Goal: Transaction & Acquisition: Purchase product/service

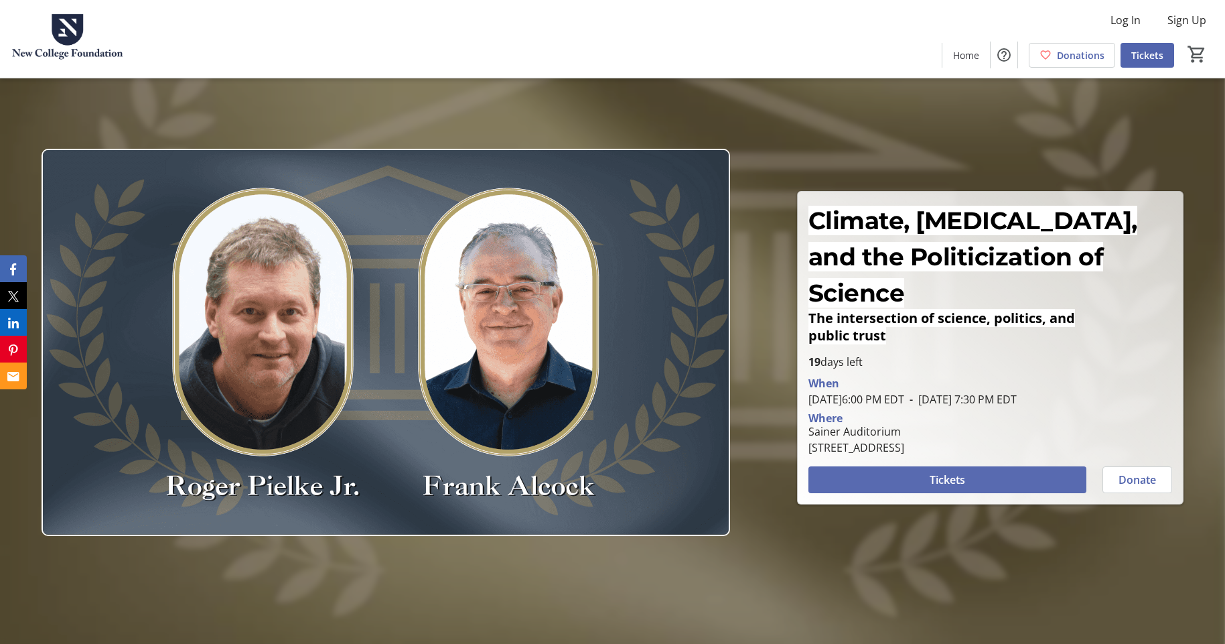
click at [937, 471] on span "Tickets" at bounding box center [947, 479] width 35 height 16
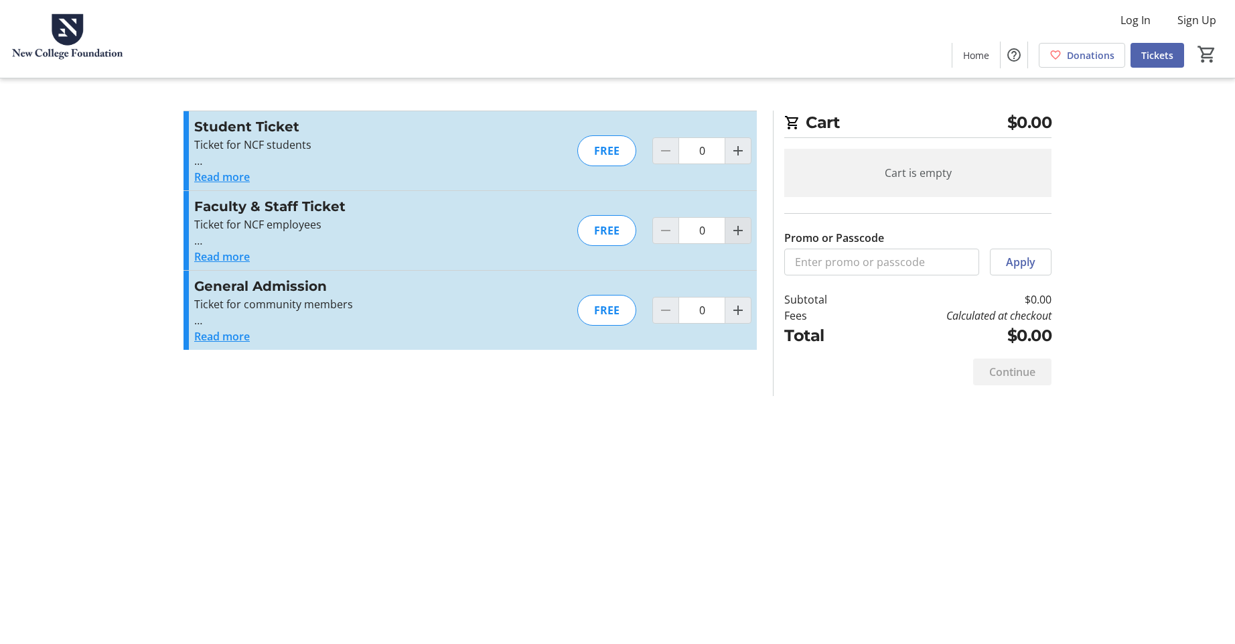
click at [733, 234] on mat-icon "Increment by one" at bounding box center [738, 230] width 16 height 16
type input "1"
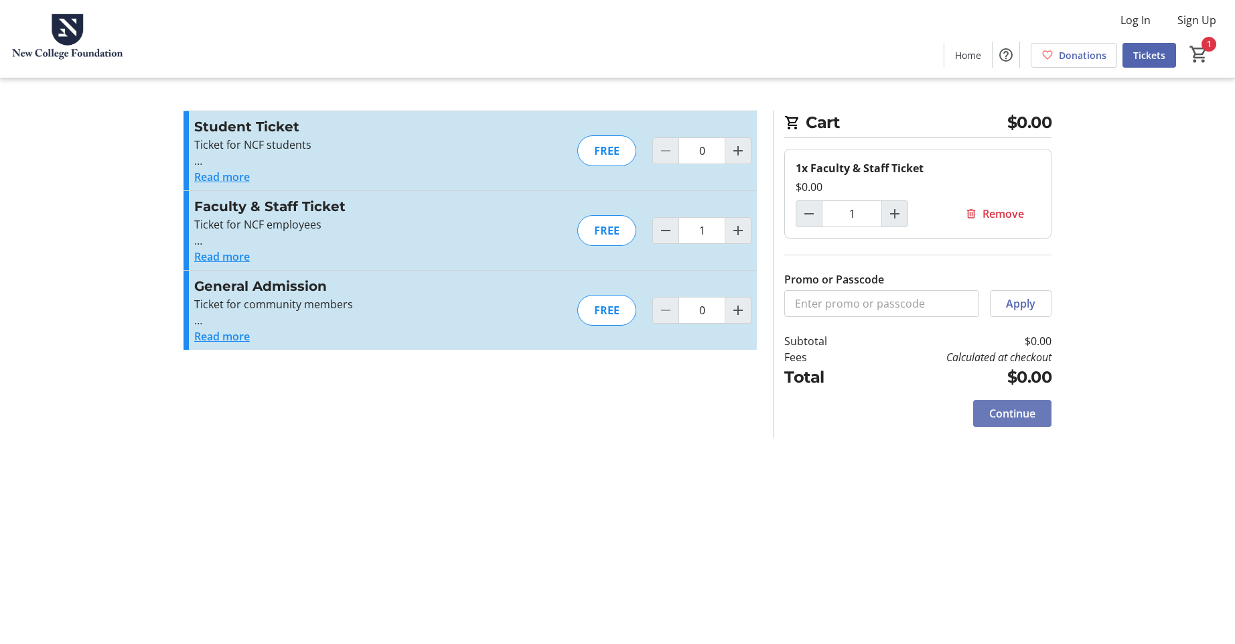
click at [1035, 416] on span at bounding box center [1012, 413] width 78 height 32
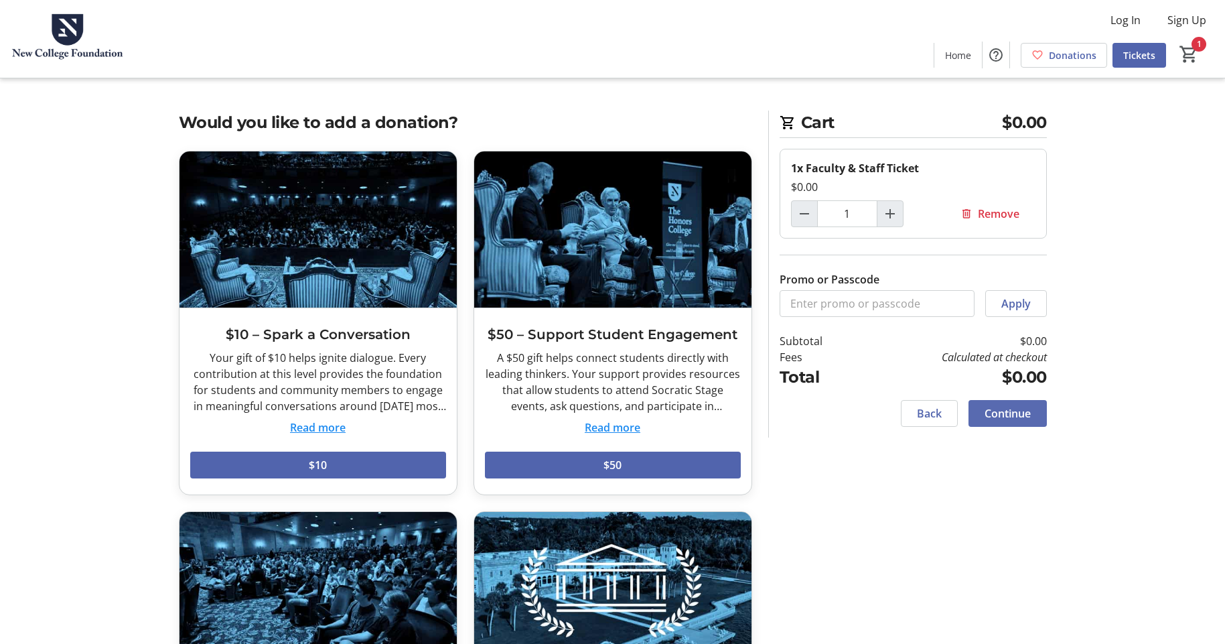
click at [1013, 409] on span "Continue" at bounding box center [1008, 413] width 46 height 16
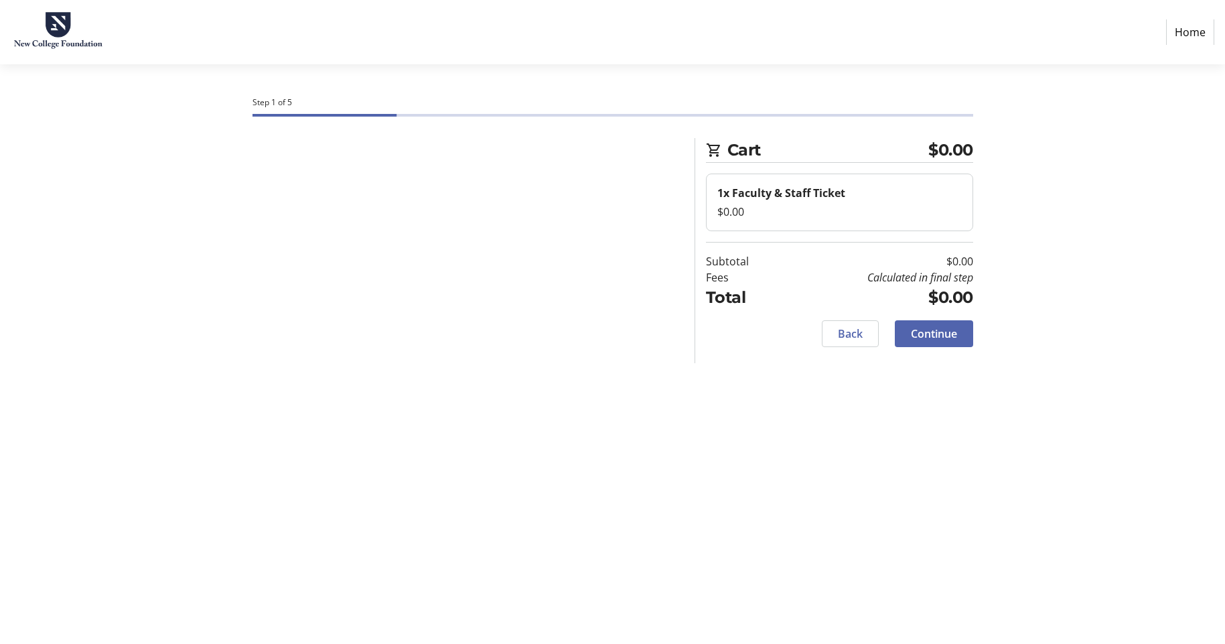
select select "US"
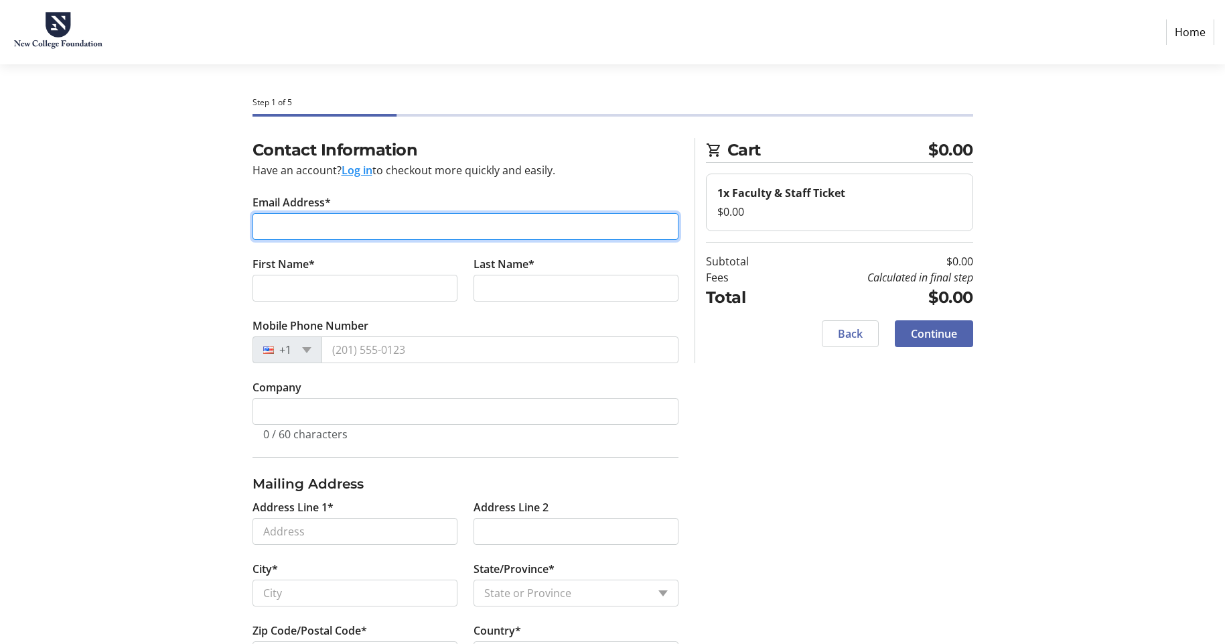
click at [356, 226] on input "Email Address*" at bounding box center [465, 226] width 426 height 27
type input "[EMAIL_ADDRESS][DOMAIN_NAME]"
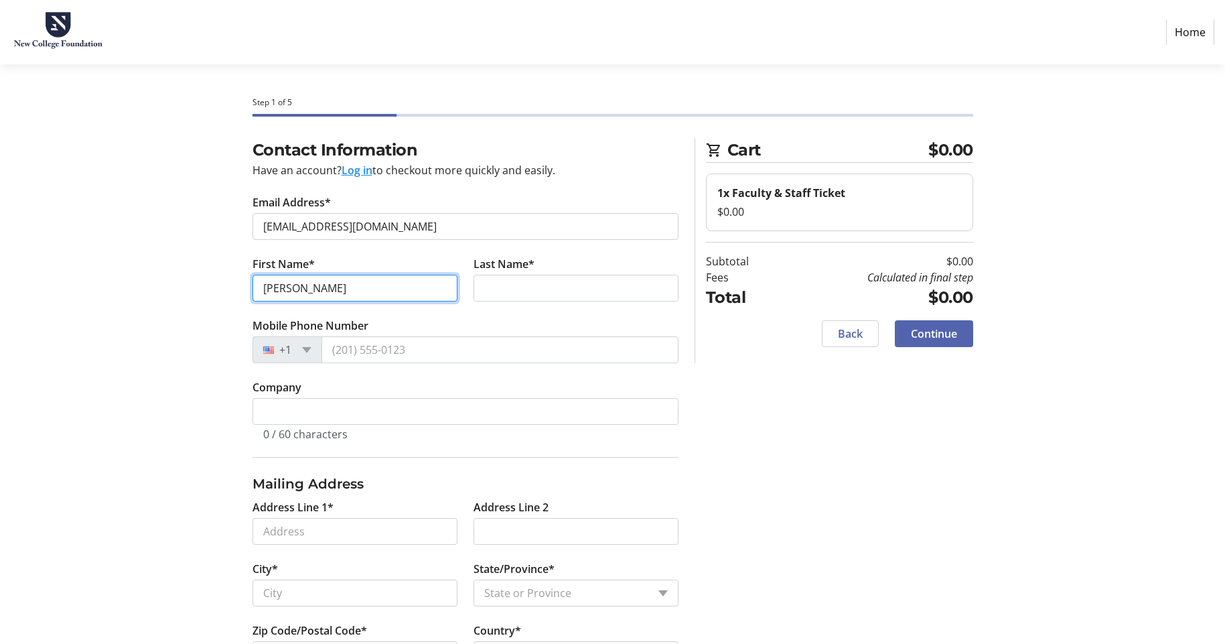
type input "[PERSON_NAME]"
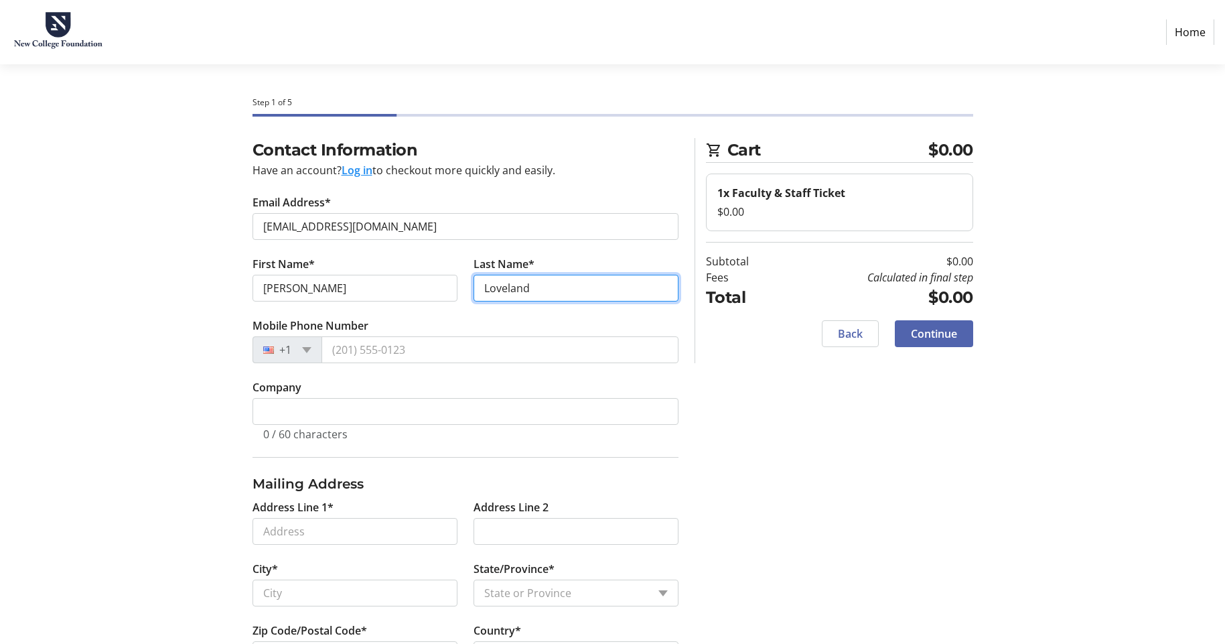
type input "Loveland"
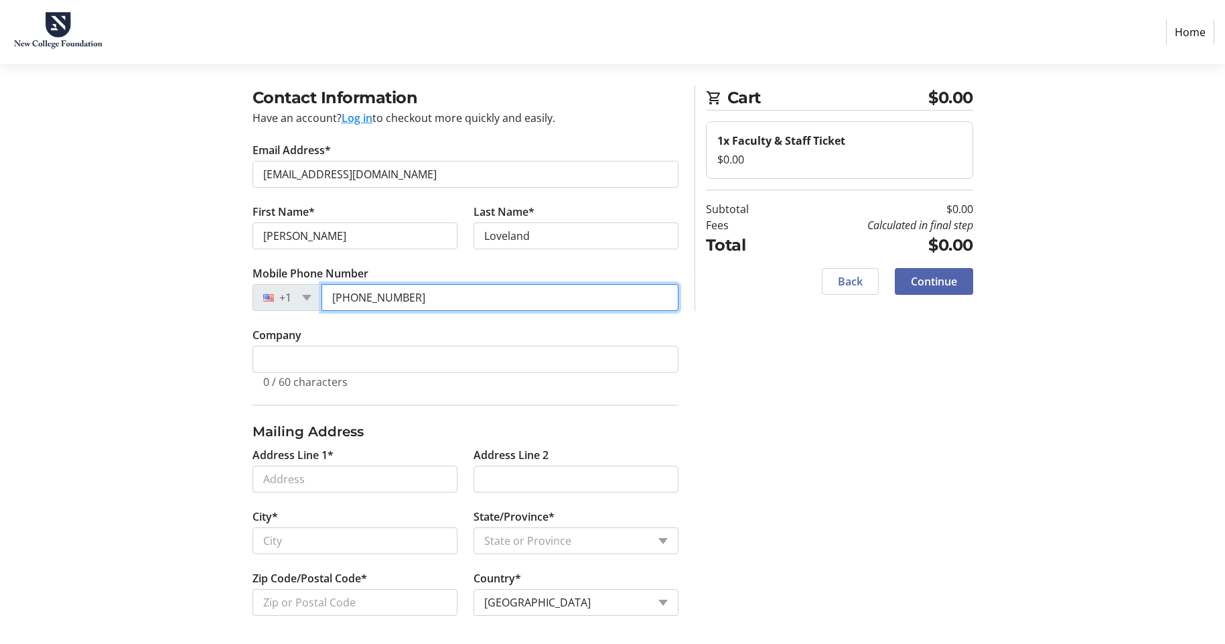
scroll to position [56, 0]
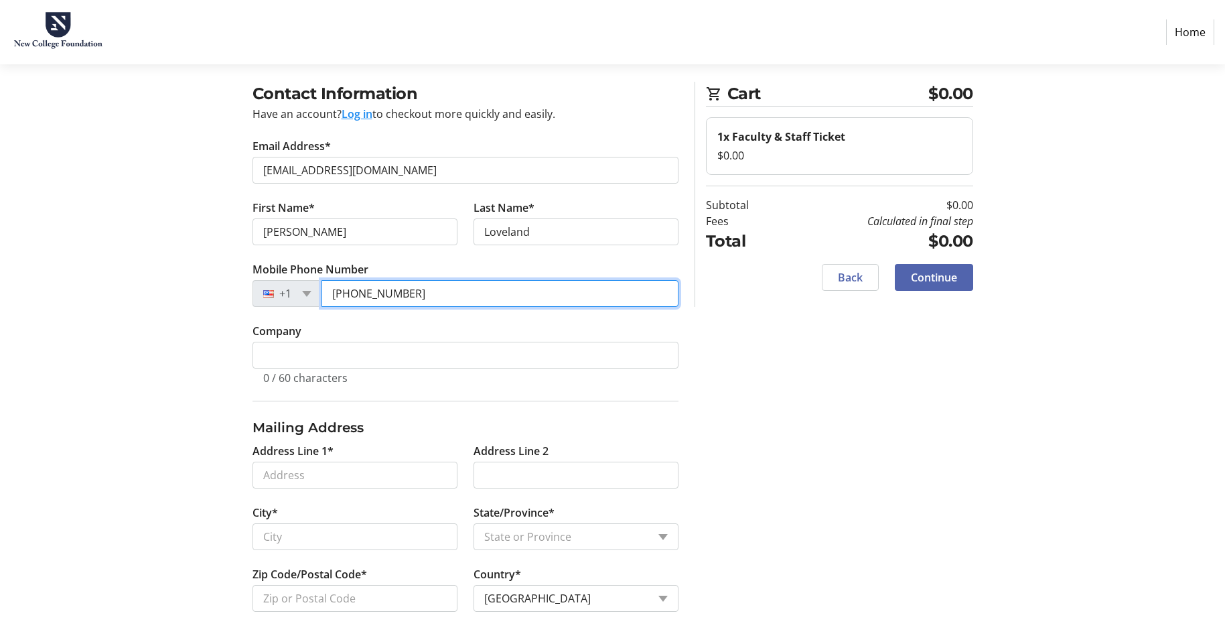
type input "[PHONE_NUMBER]"
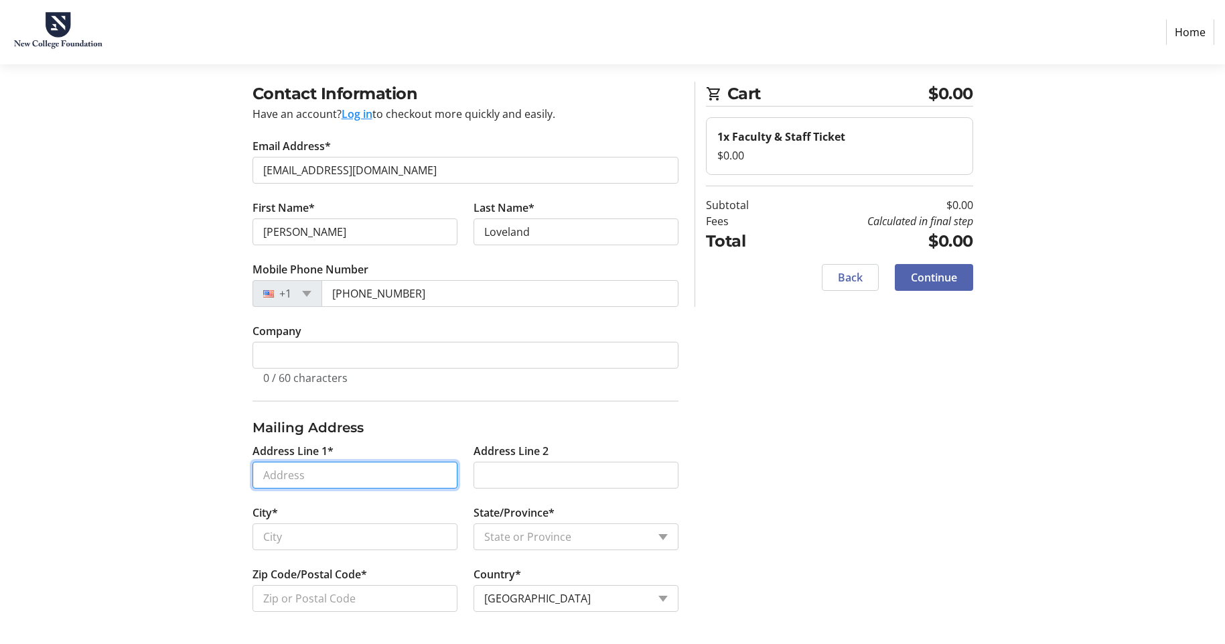
click at [340, 474] on input "Address Line 1*" at bounding box center [354, 474] width 205 height 27
type input "[STREET_ADDRESS]"
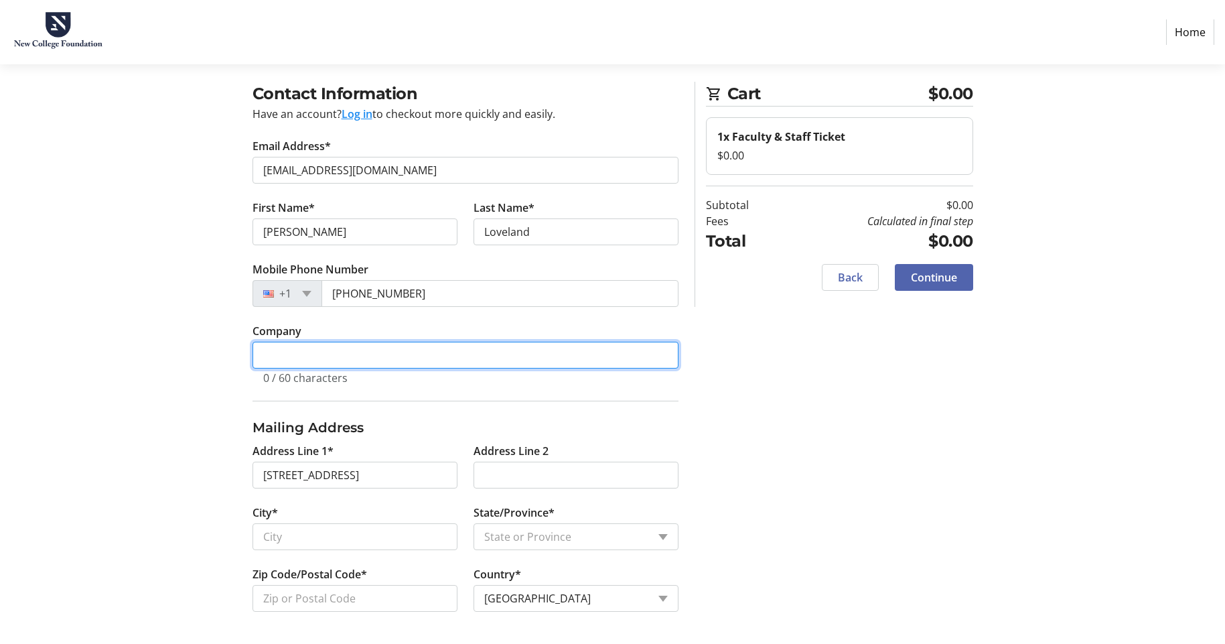
type input "Knightsgate, Inc."
type input "[GEOGRAPHIC_DATA]"
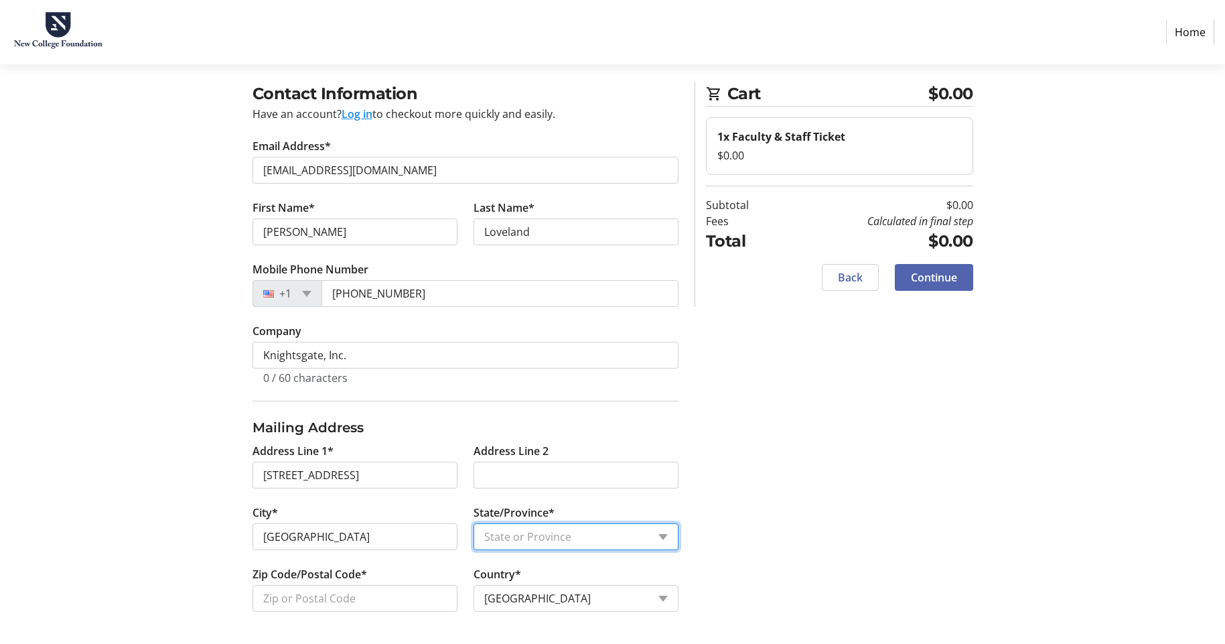
select select "FL"
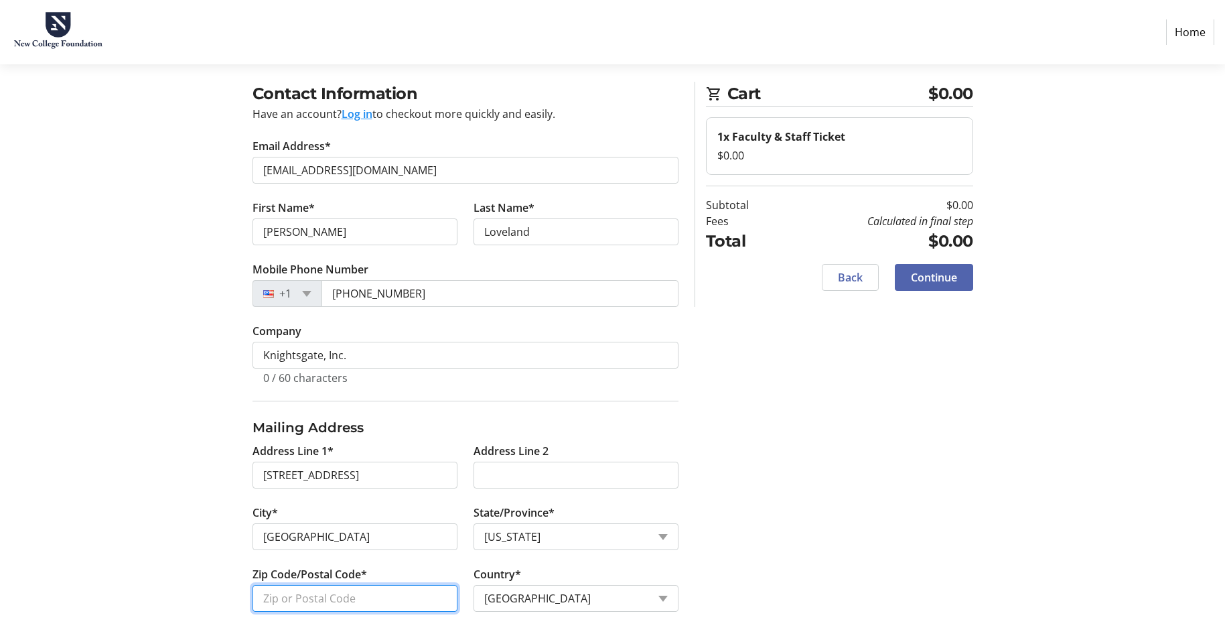
type input "34234"
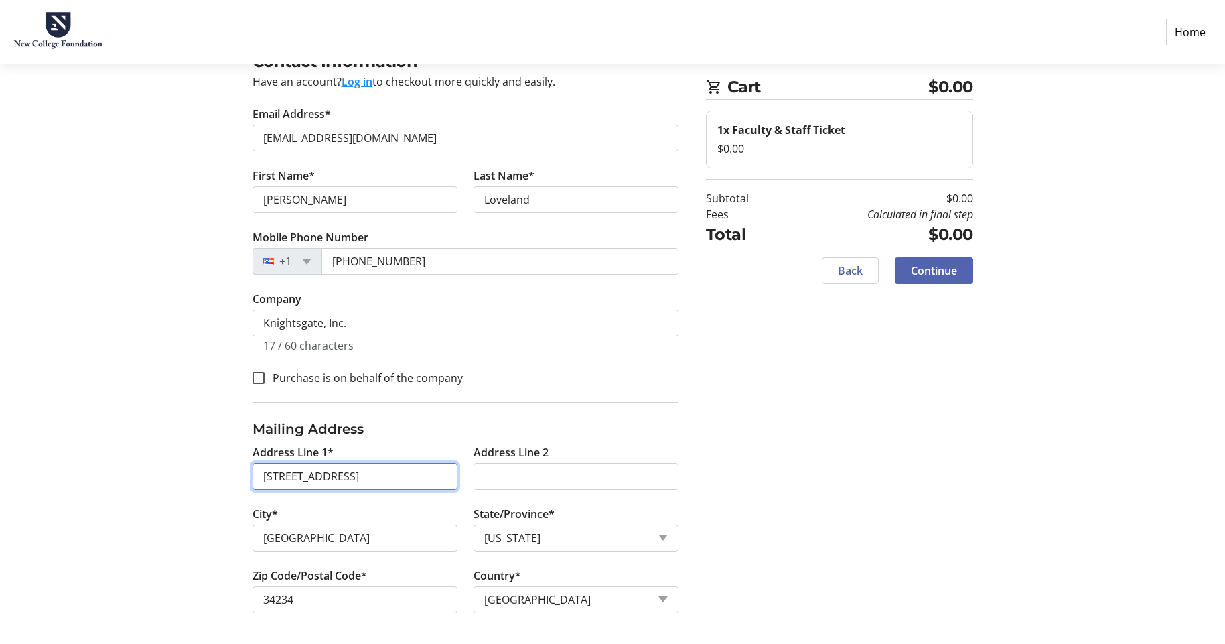
scroll to position [90, 0]
click at [374, 478] on input "[STREET_ADDRESS]" at bounding box center [354, 474] width 205 height 27
click at [362, 473] on input "[STREET_ADDRESS]" at bounding box center [354, 474] width 205 height 27
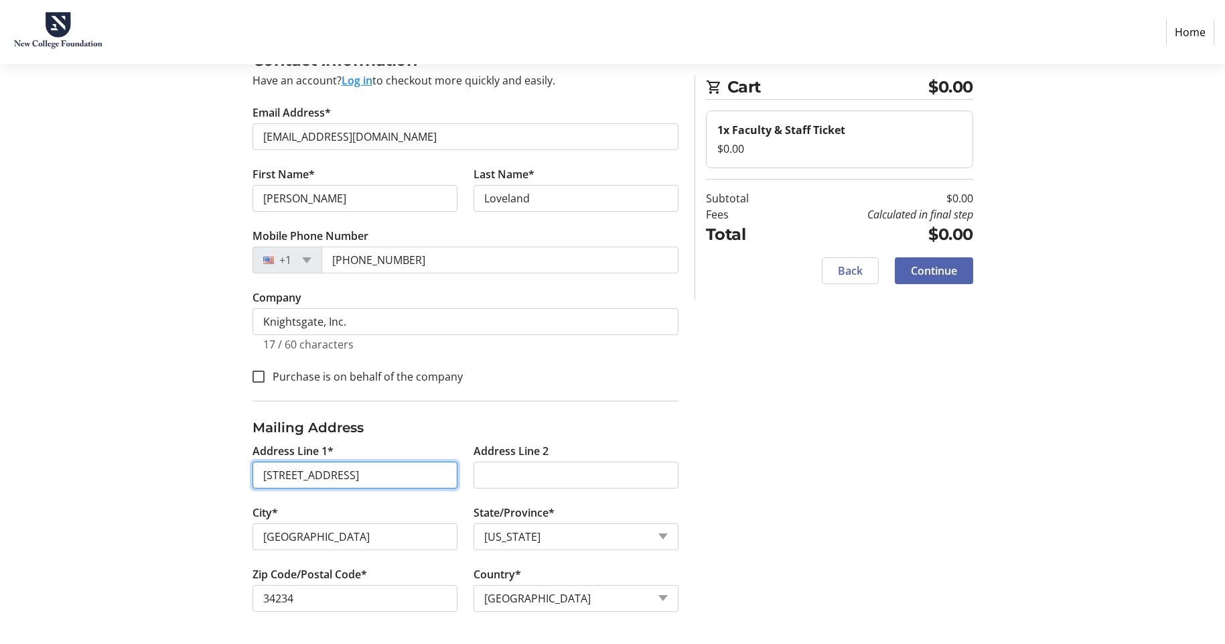
click at [362, 473] on input "[STREET_ADDRESS]" at bounding box center [354, 474] width 205 height 27
paste input "[STREET_ADDRESS]"
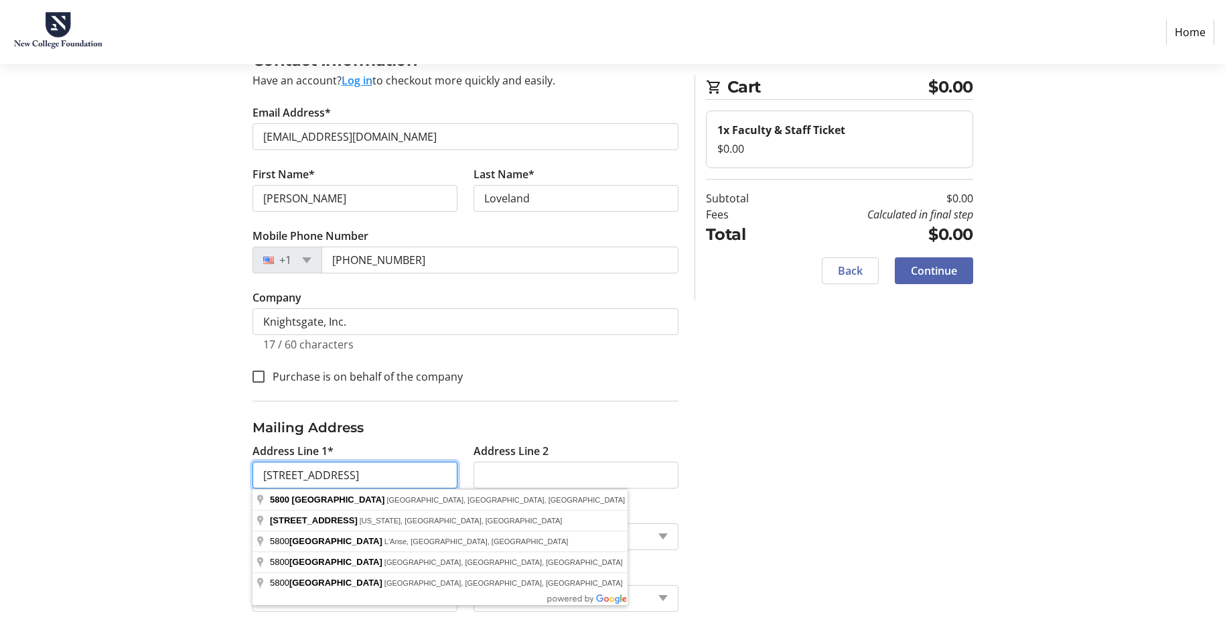
type input "[STREET_ADDRESS]"
click at [126, 422] on section "Step 1 of 5 Cart $0.00 1x Faculty & Staff Ticket $0.00 Subtotal $0.00 Fees Calc…" at bounding box center [612, 309] width 1225 height 669
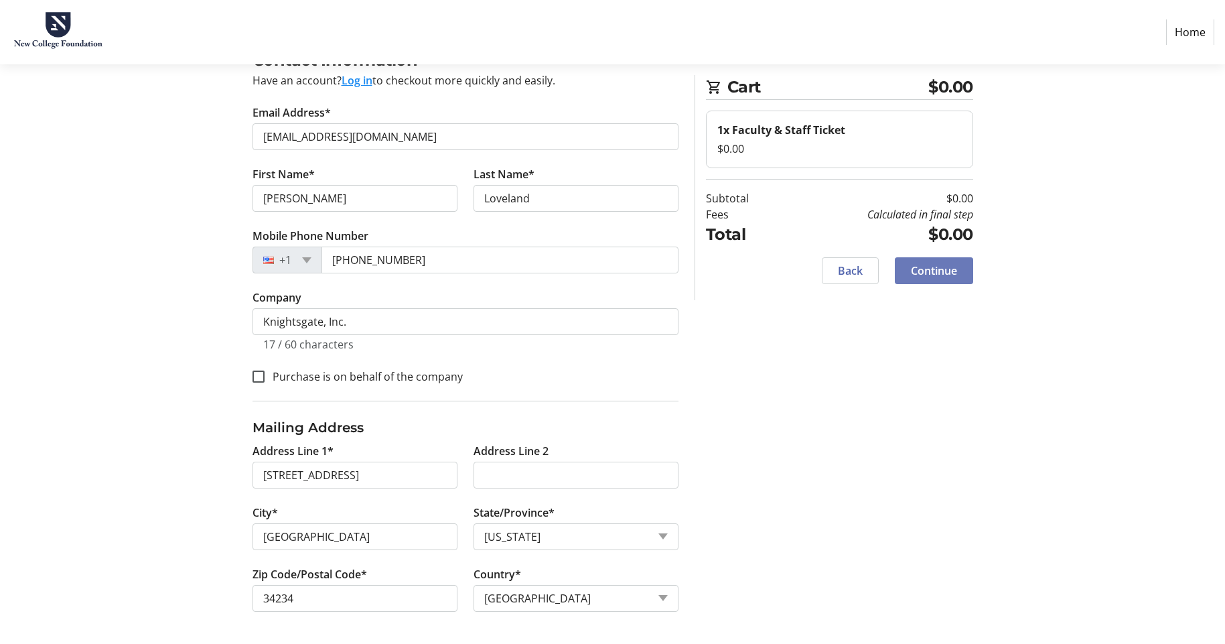
click at [940, 277] on span "Continue" at bounding box center [934, 271] width 46 height 16
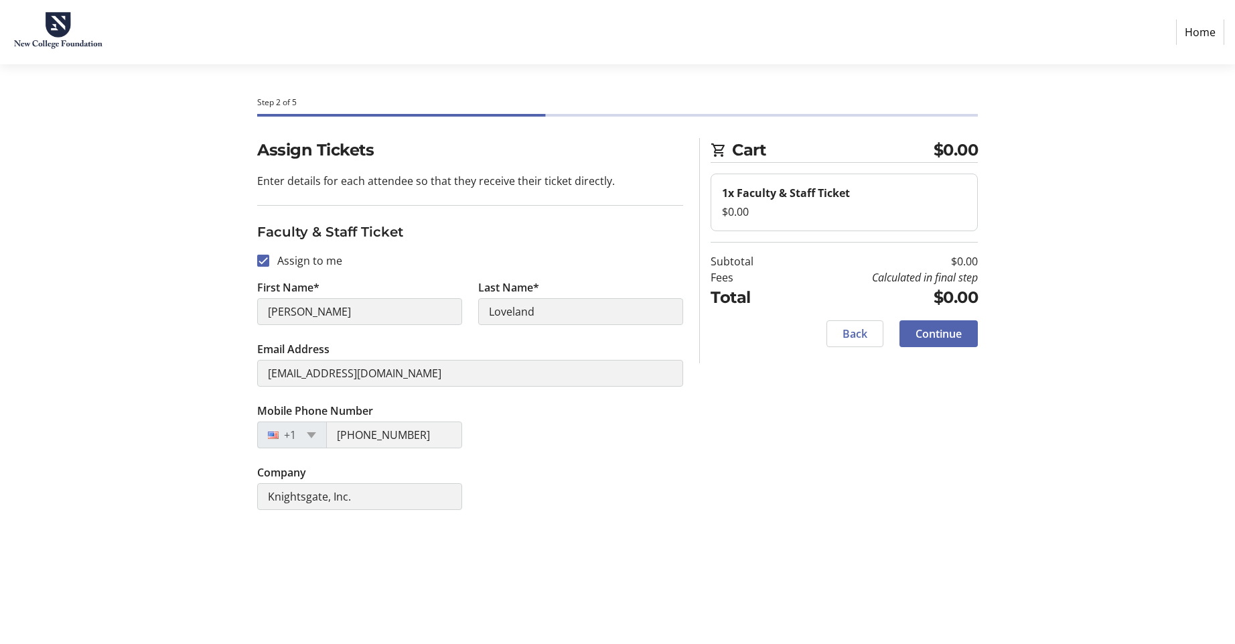
click at [247, 485] on div "Assign Tickets Enter details for each attendee so that they receive their ticke…" at bounding box center [617, 332] width 884 height 388
click at [946, 338] on span "Continue" at bounding box center [939, 333] width 46 height 16
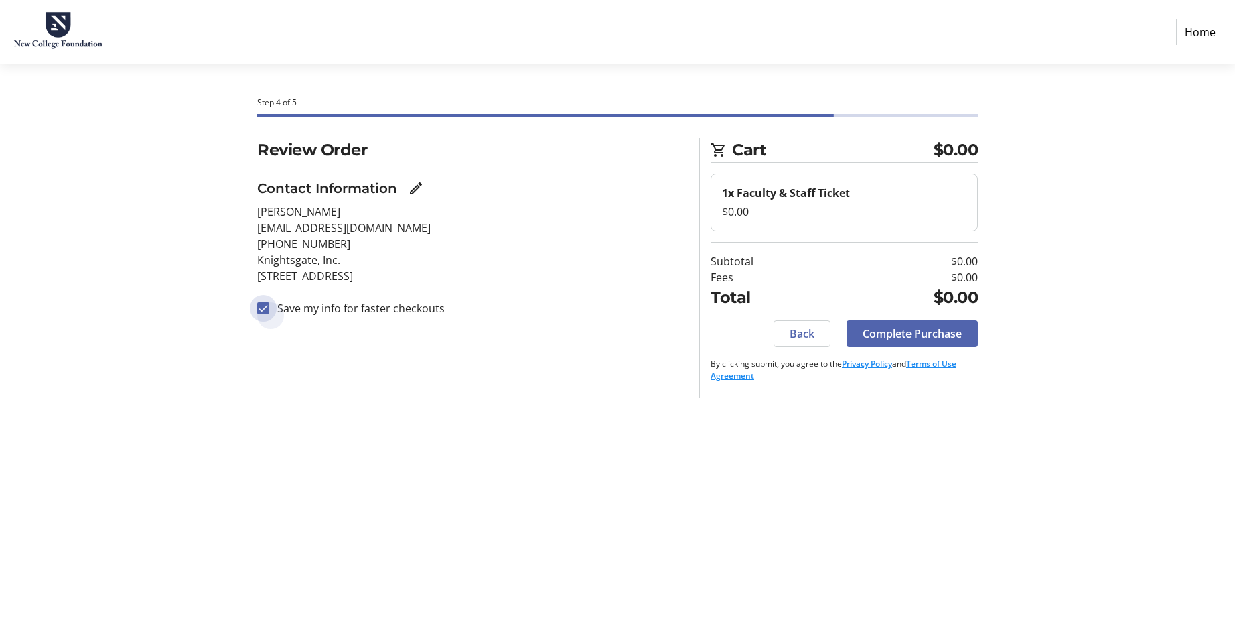
click at [263, 313] on input "Save my info for faster checkouts" at bounding box center [263, 308] width 12 height 12
checkbox input "false"
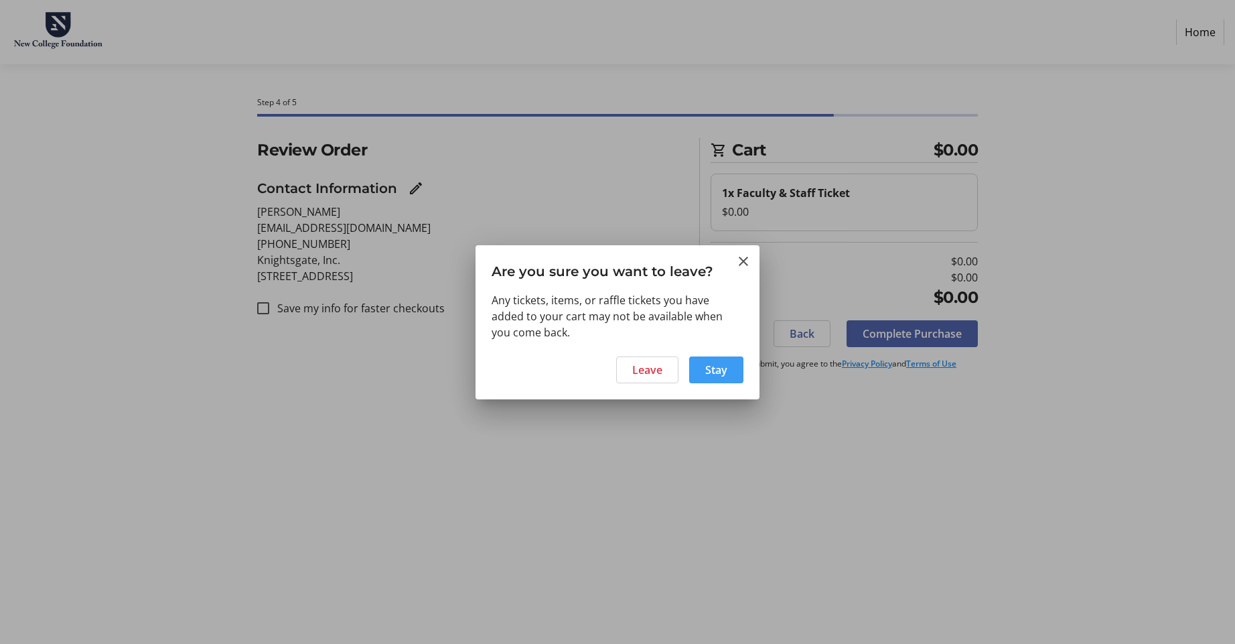
click at [709, 366] on span "Stay" at bounding box center [716, 370] width 22 height 16
click at [646, 374] on span "Leave" at bounding box center [647, 370] width 30 height 16
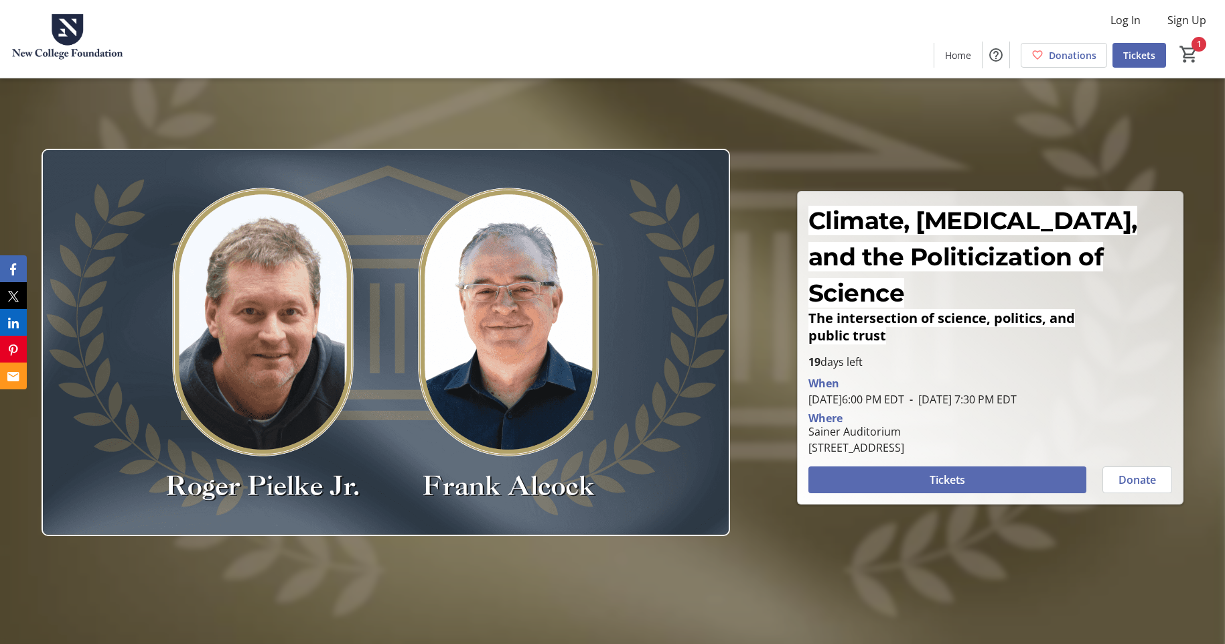
click at [912, 463] on span at bounding box center [947, 479] width 279 height 32
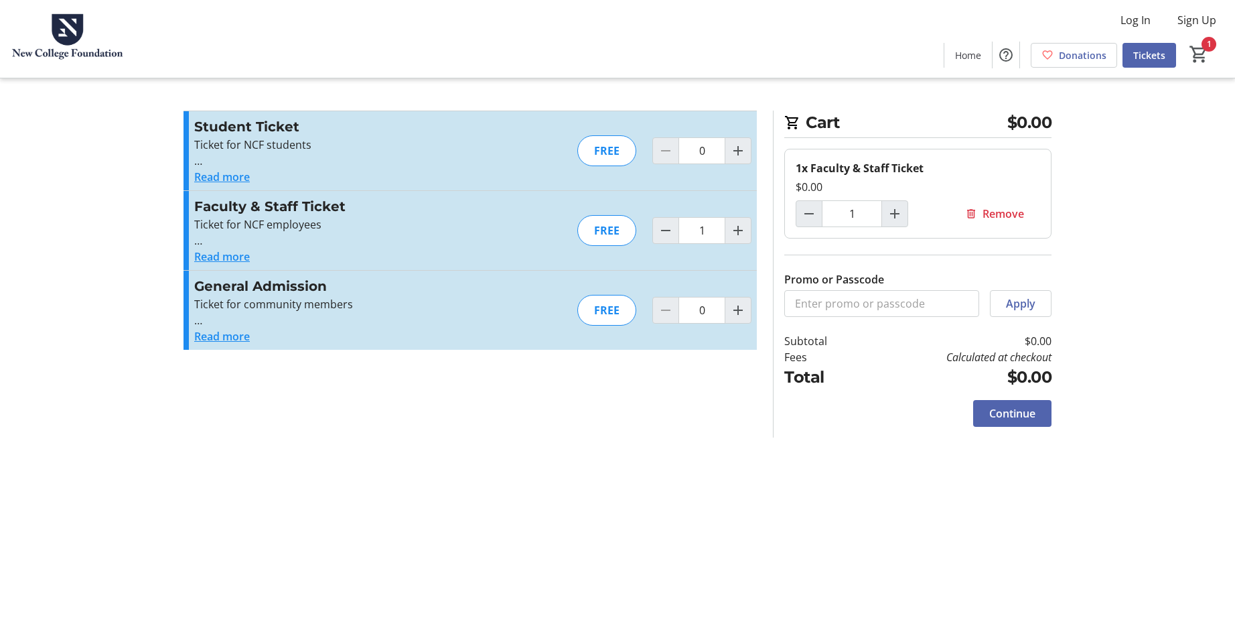
click at [232, 259] on button "Read more" at bounding box center [222, 256] width 56 height 16
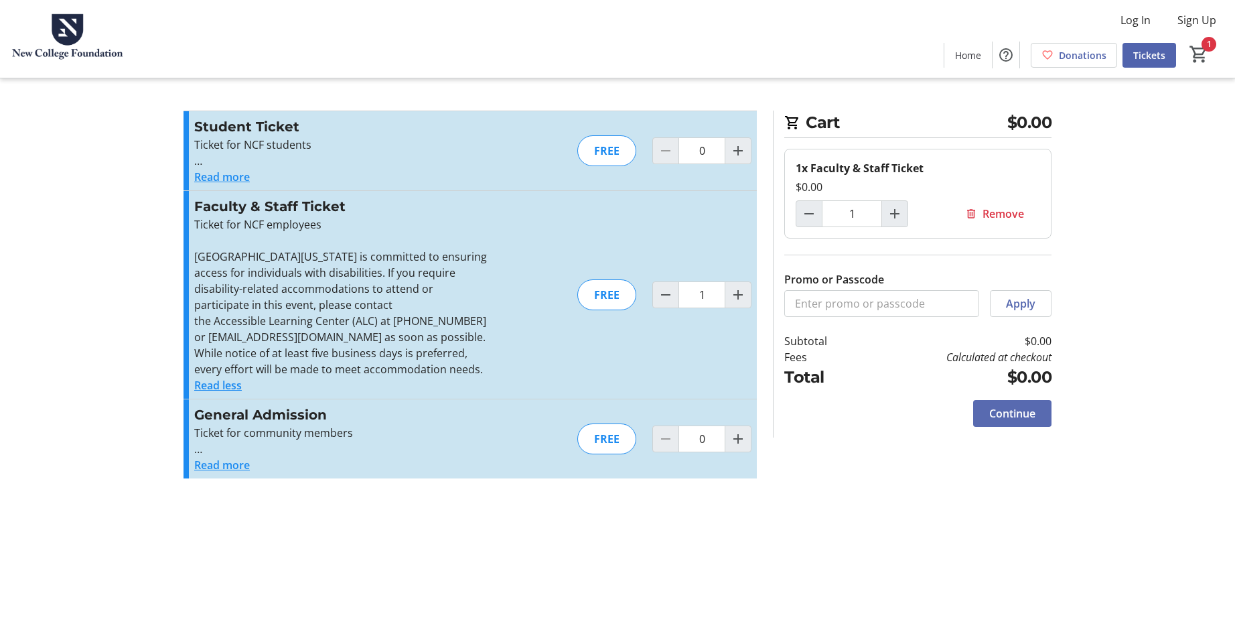
click at [1009, 414] on span "Continue" at bounding box center [1012, 413] width 46 height 16
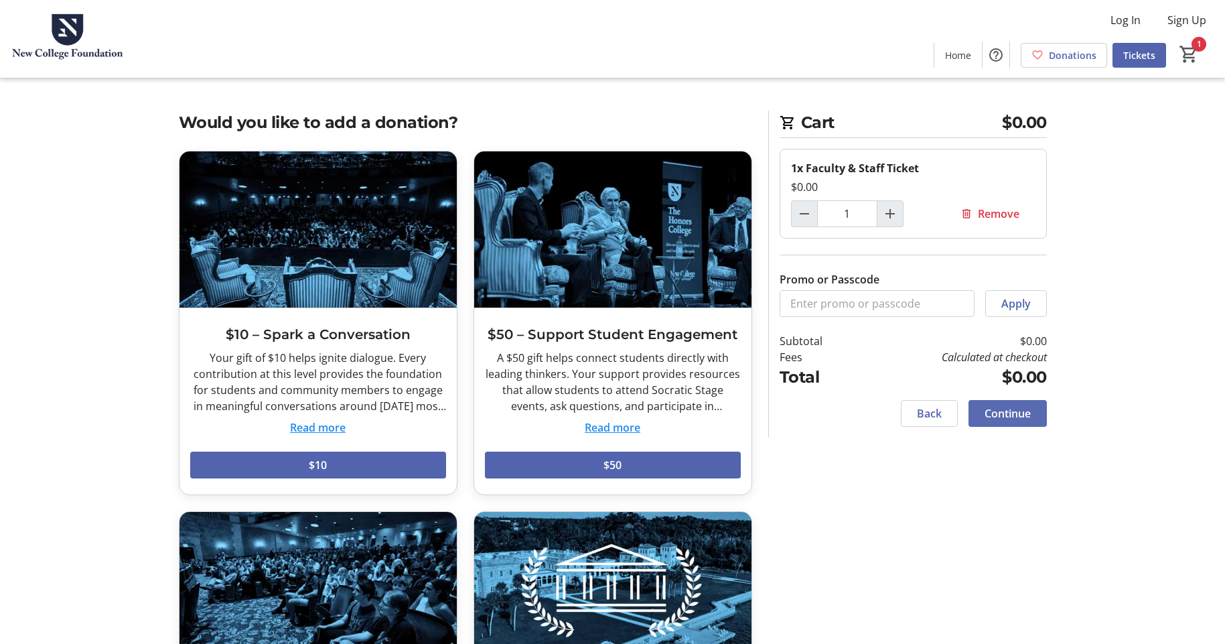
click at [1009, 414] on span "Continue" at bounding box center [1008, 413] width 46 height 16
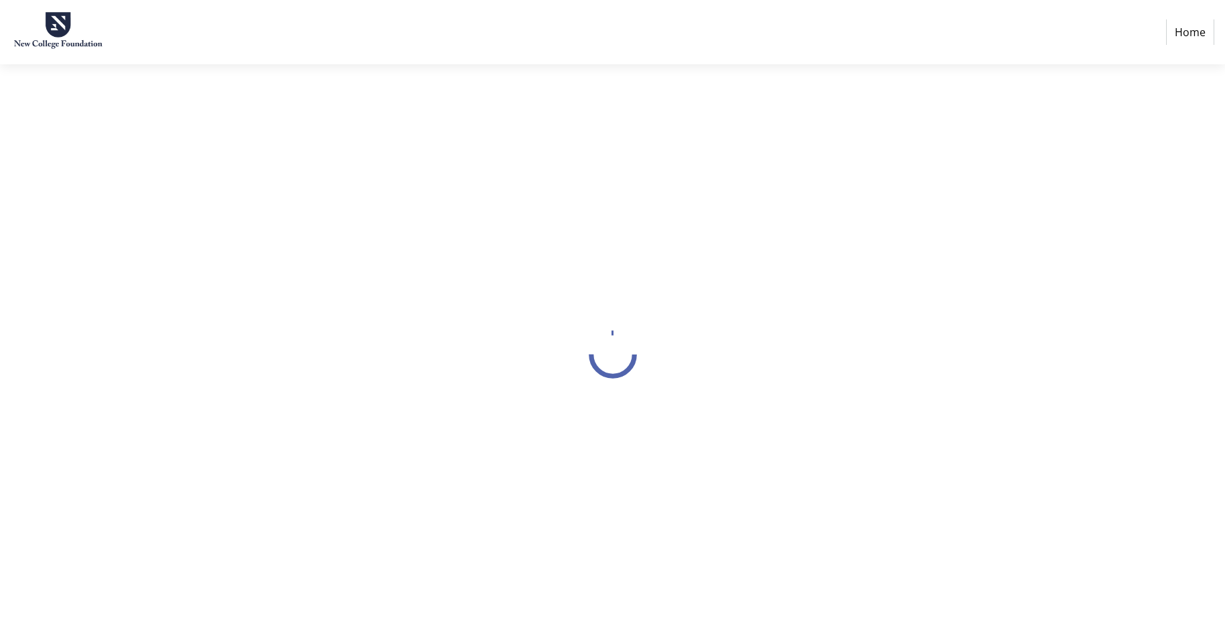
select select "US"
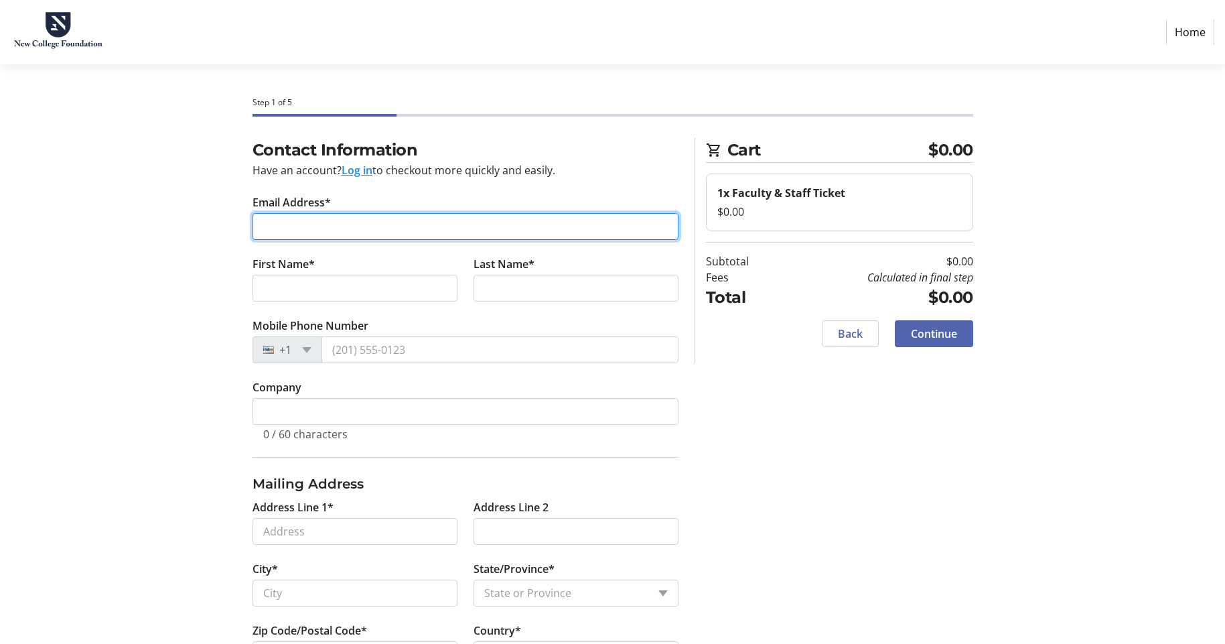
click at [297, 223] on input "Email Address*" at bounding box center [465, 226] width 426 height 27
type input "[EMAIL_ADDRESS][DOMAIN_NAME]"
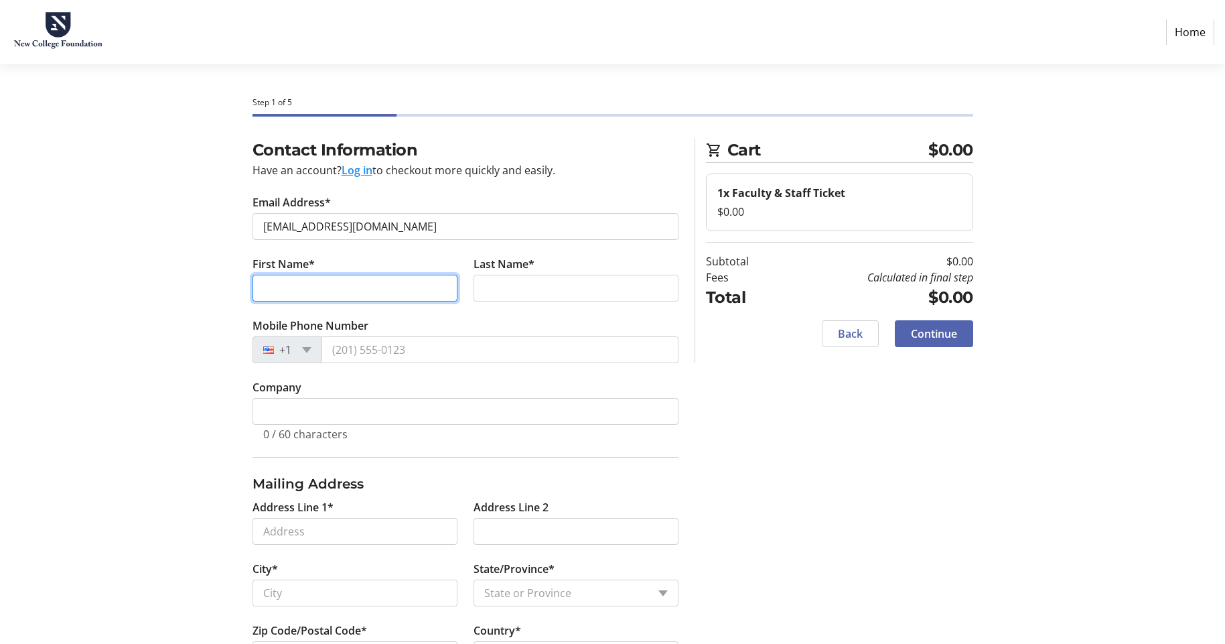
click at [326, 284] on input "First Name*" at bounding box center [354, 288] width 205 height 27
type input "[PERSON_NAME]"
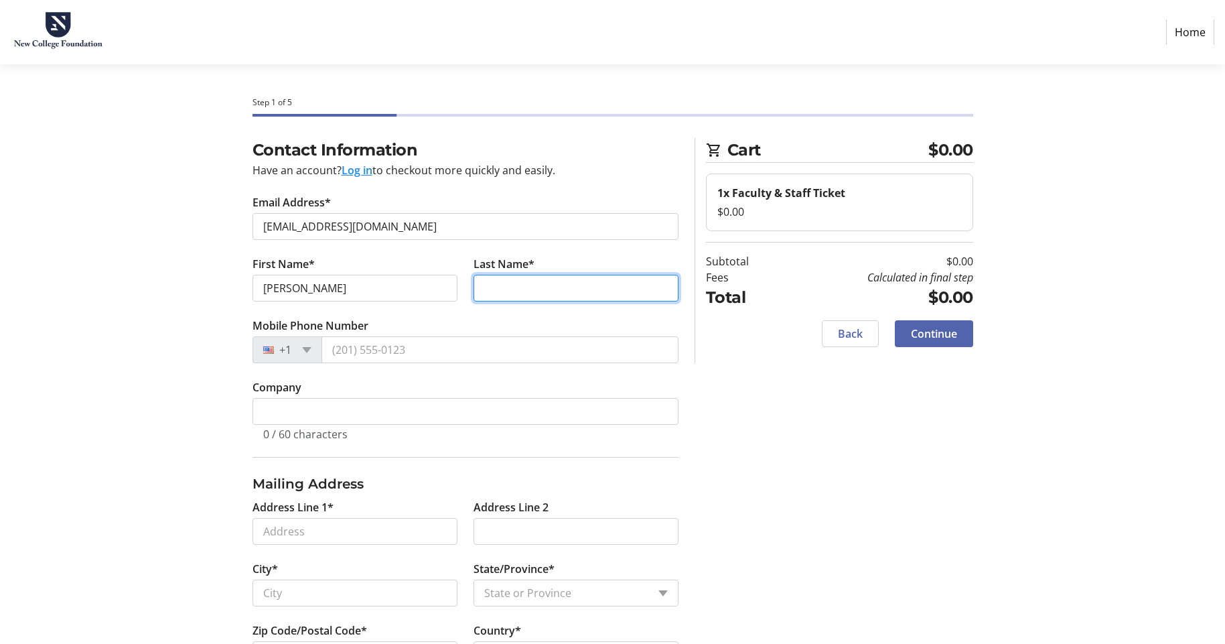
type input "Loveland"
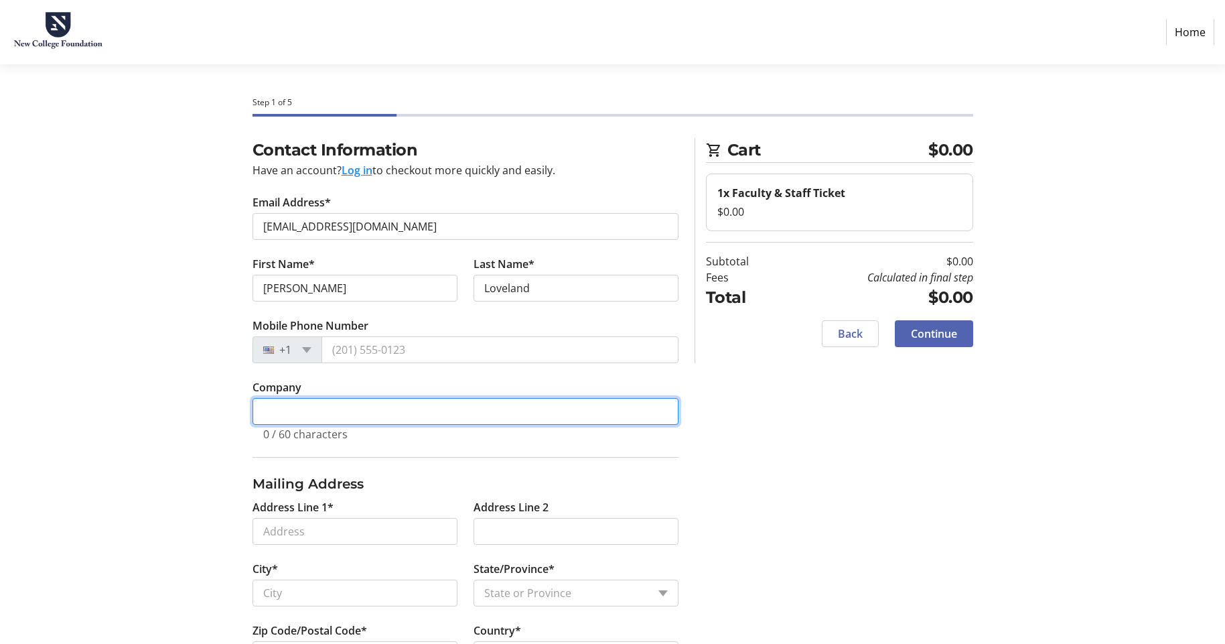
type input "Knightsgate, Inc."
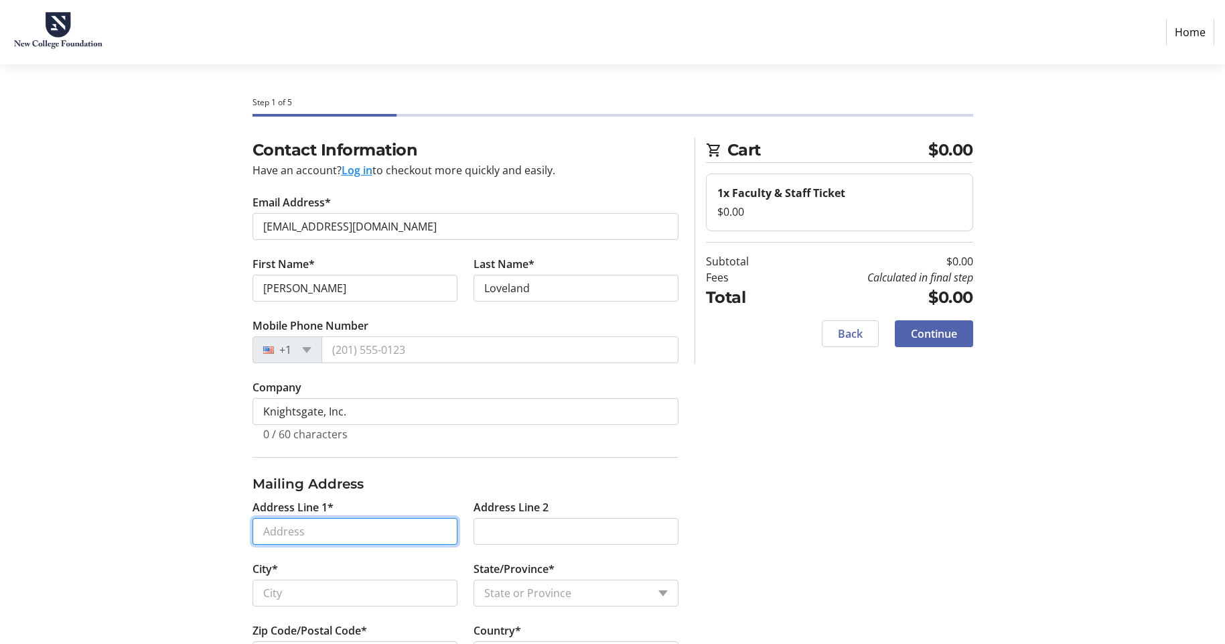
type input "[STREET_ADDRESS]"
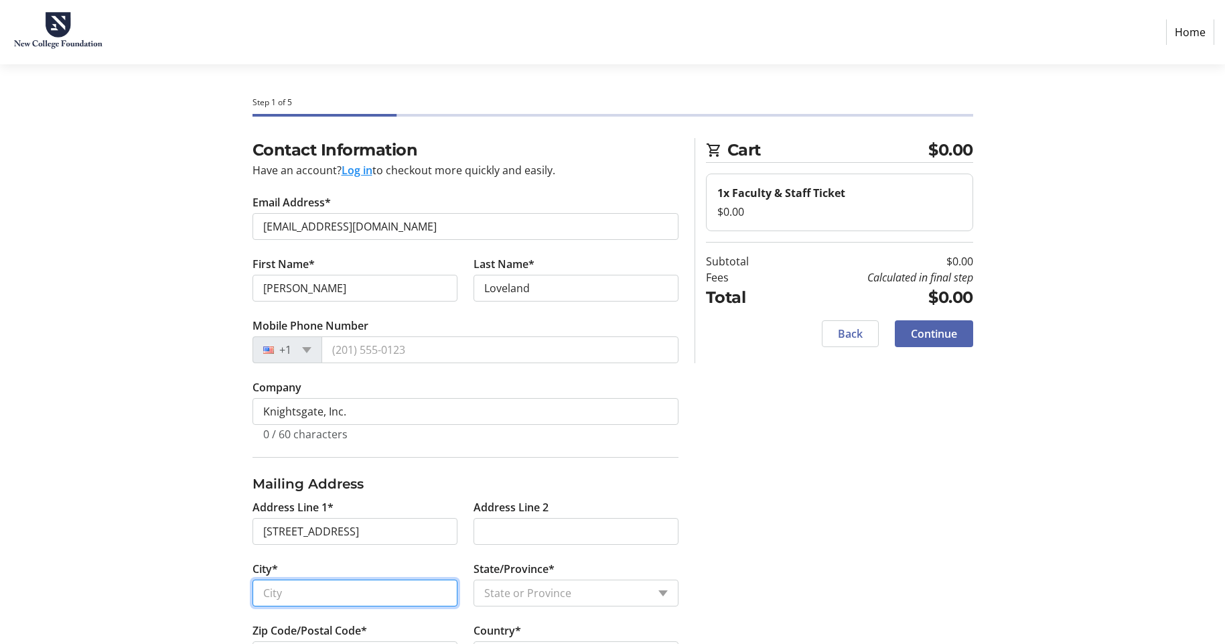
type input "[GEOGRAPHIC_DATA]"
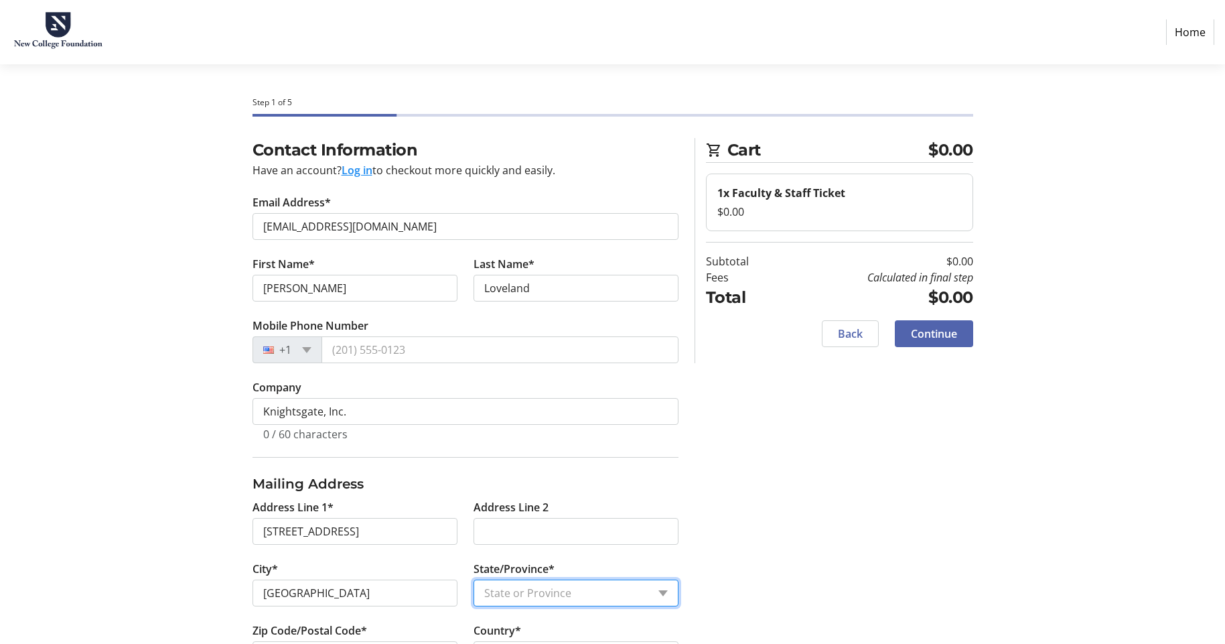
select select "FL"
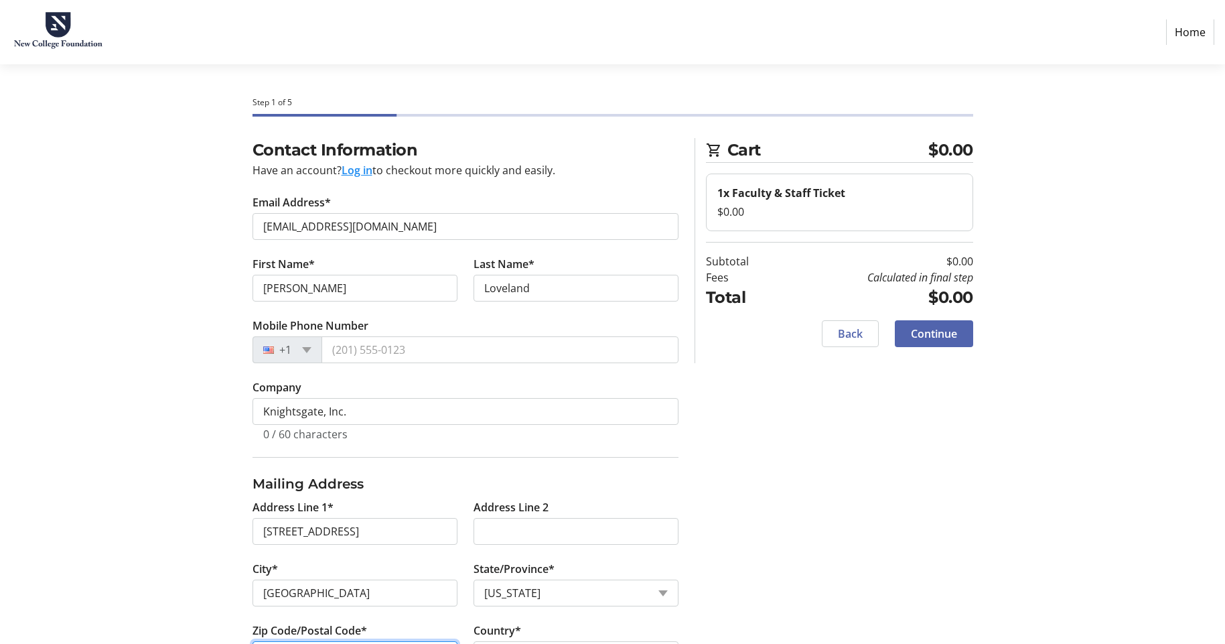
type input "34234"
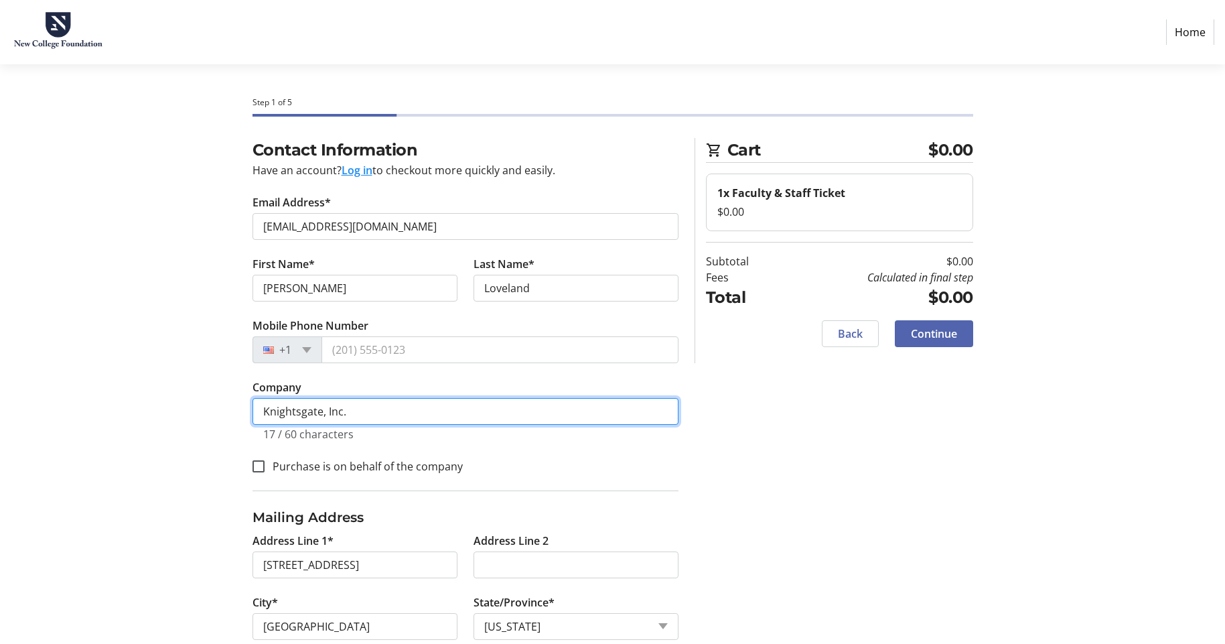
click at [383, 417] on input "Knightsgate, Inc." at bounding box center [465, 411] width 426 height 27
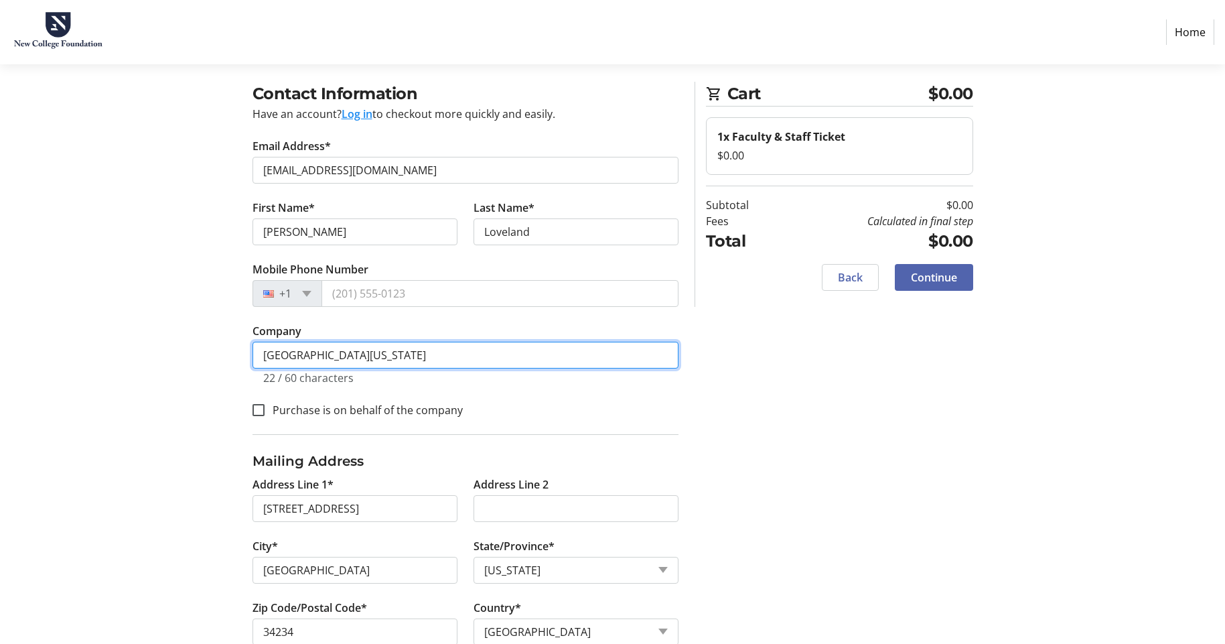
scroll to position [90, 0]
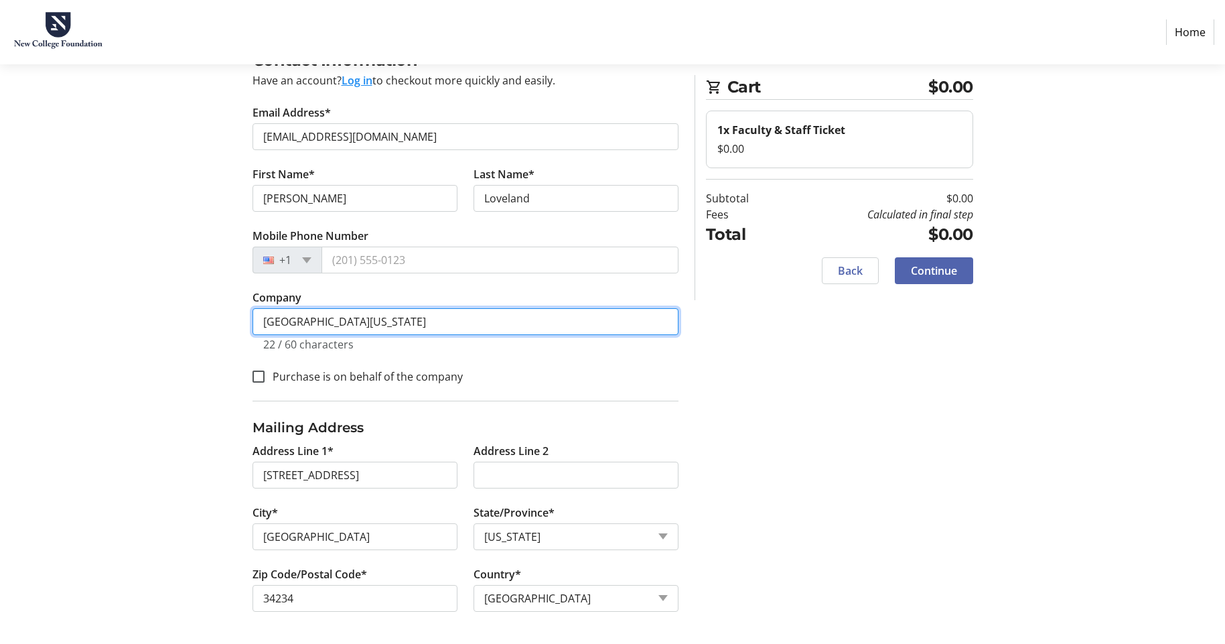
type input "New College of Florida"
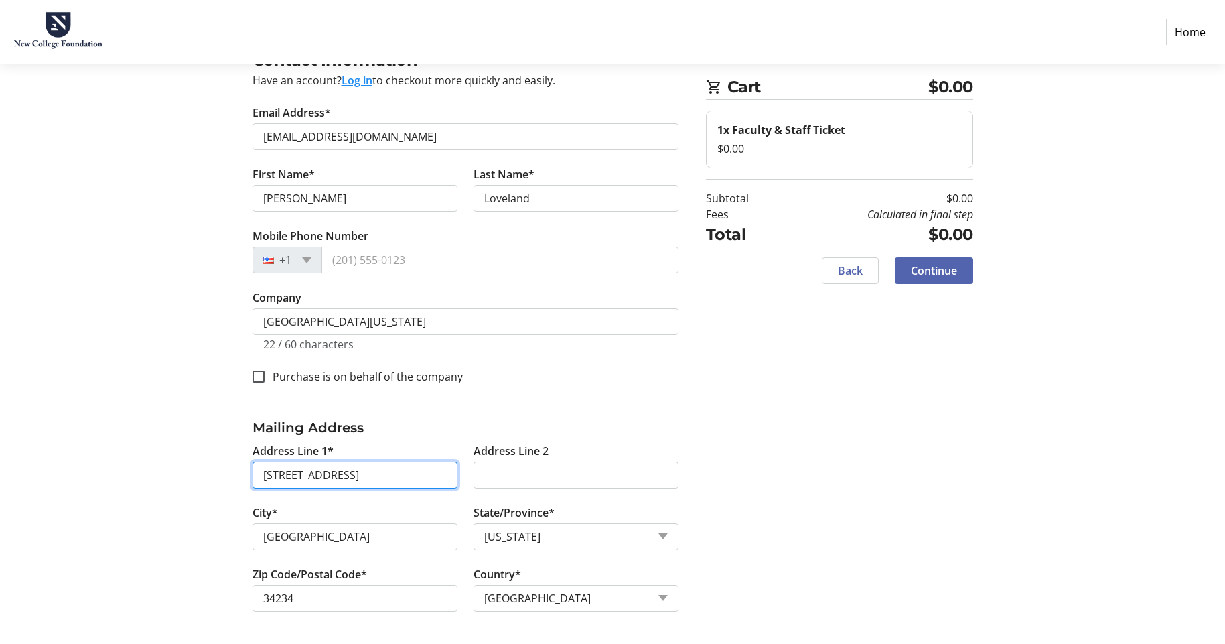
click at [353, 482] on input "[STREET_ADDRESS]" at bounding box center [354, 474] width 205 height 27
type input "5800 Bay Shore Road"
type input "34243"
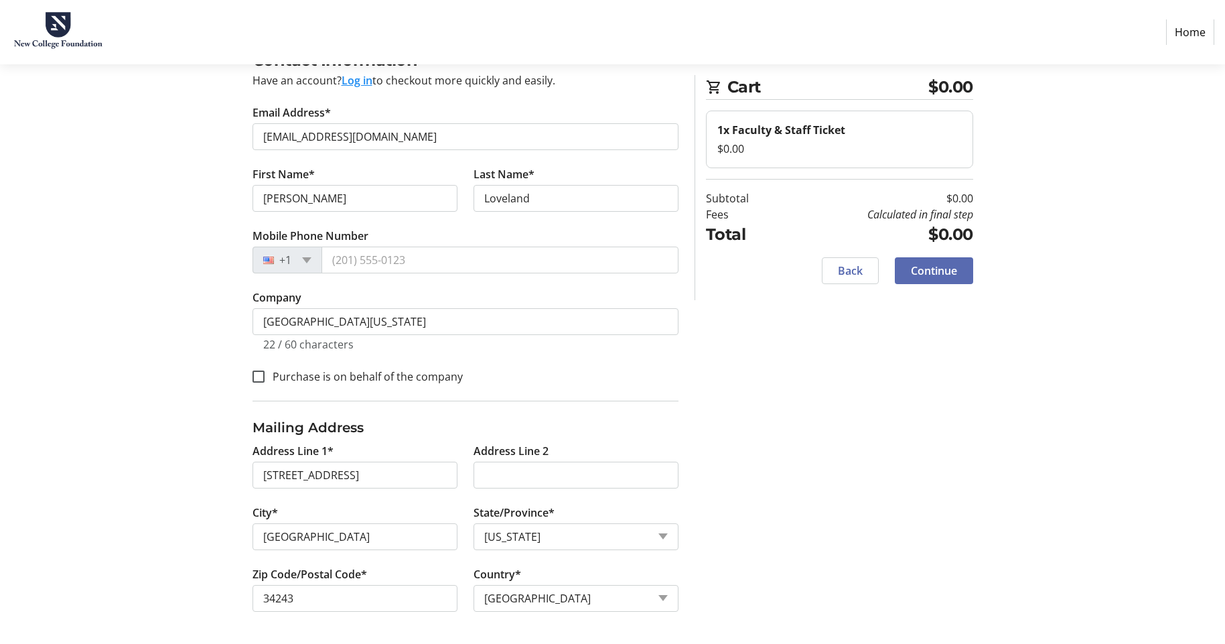
click at [931, 268] on span "Continue" at bounding box center [934, 271] width 46 height 16
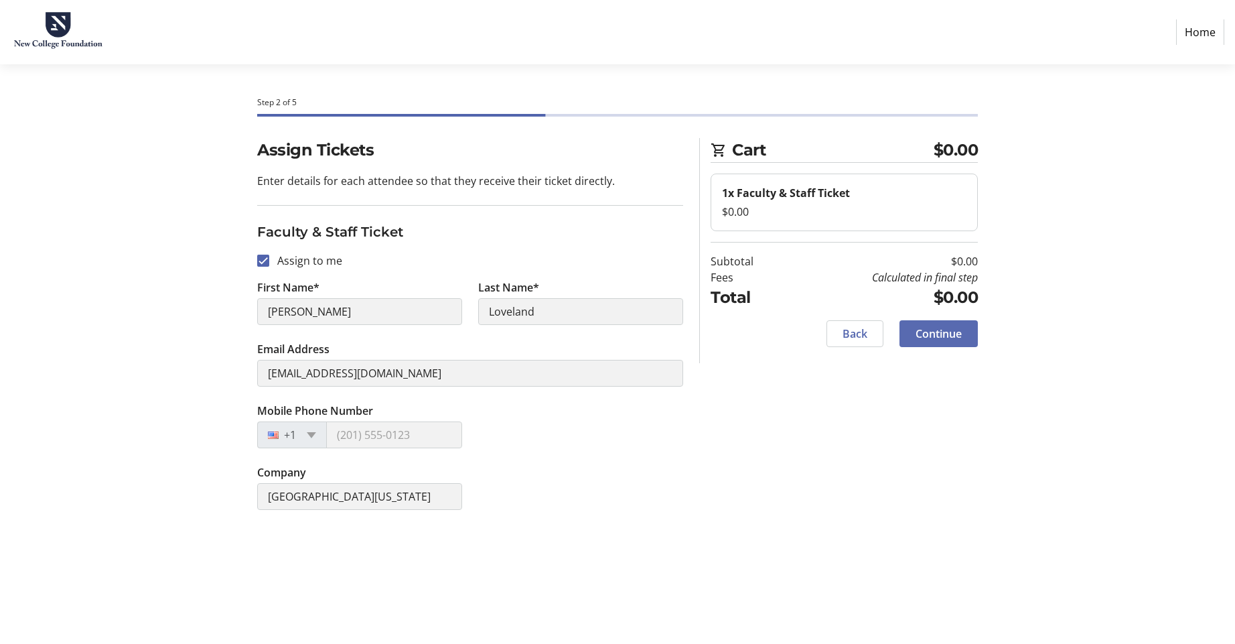
click at [946, 328] on span "Continue" at bounding box center [939, 333] width 46 height 16
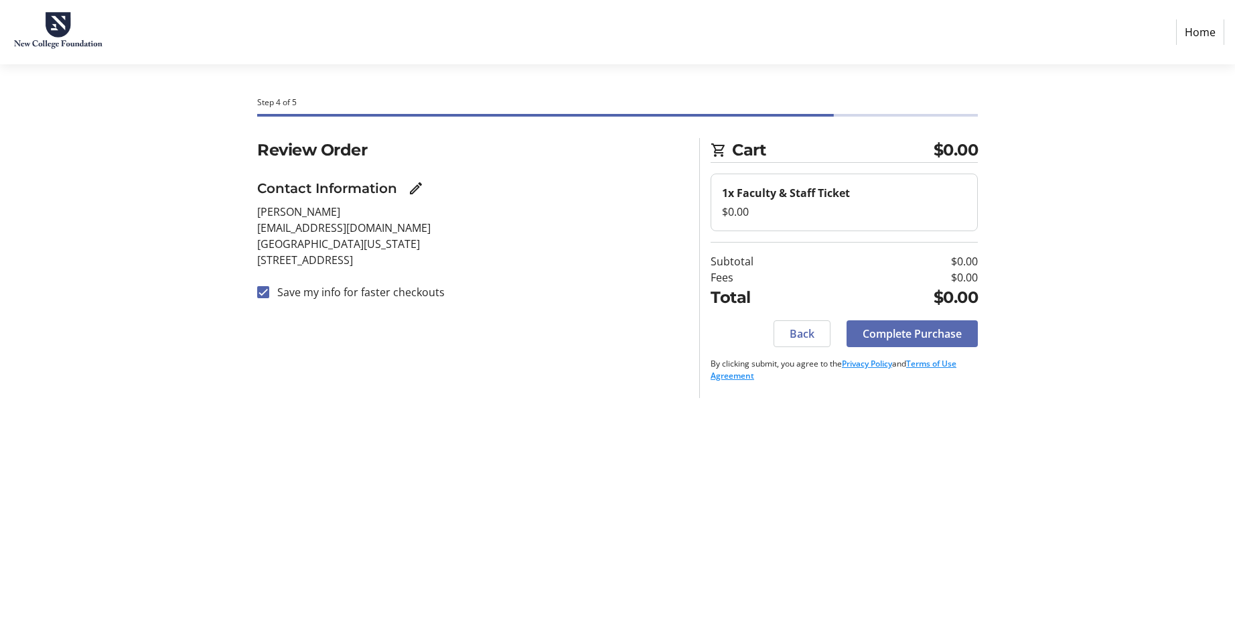
click at [944, 336] on span "Complete Purchase" at bounding box center [912, 333] width 99 height 16
